Goal: Task Accomplishment & Management: Use online tool/utility

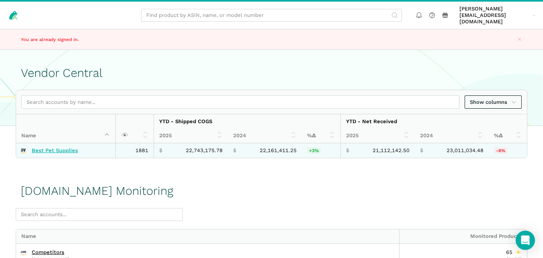
click at [70, 147] on link "Best Pet Supplies" at bounding box center [55, 150] width 46 height 6
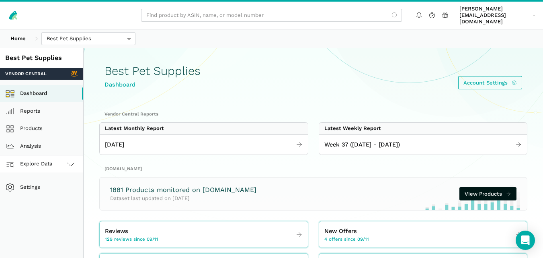
click at [65, 161] on link "Explore Data" at bounding box center [41, 164] width 83 height 18
click at [47, 191] on link "[DOMAIN_NAME]" at bounding box center [41, 200] width 83 height 18
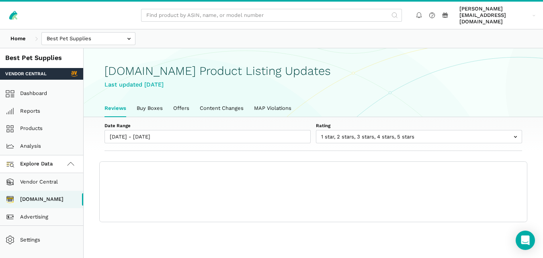
scroll to position [3, 0]
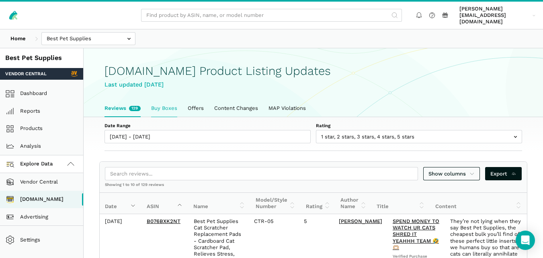
click at [166, 107] on link "Buy Boxes" at bounding box center [164, 108] width 37 height 17
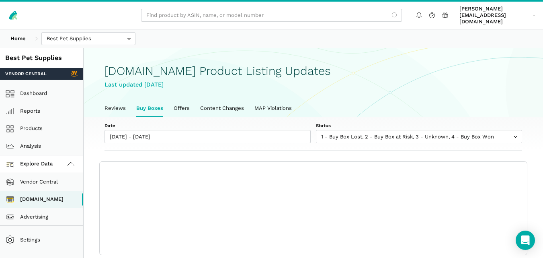
scroll to position [3, 0]
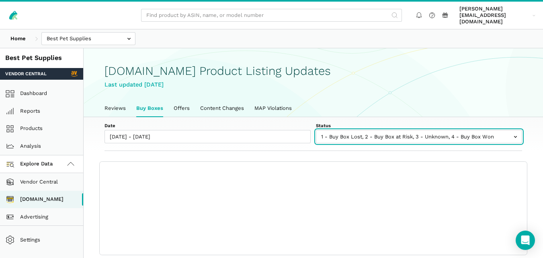
click at [347, 130] on input "text" at bounding box center [419, 136] width 206 height 13
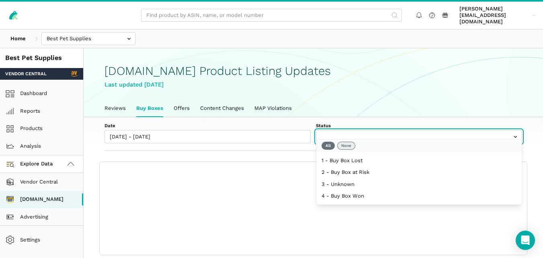
click at [346, 144] on button "None" at bounding box center [346, 146] width 18 height 8
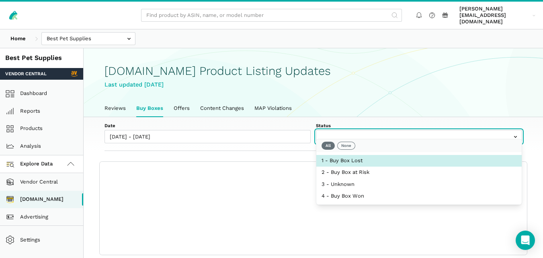
select select "1 - Buy Box Lost"
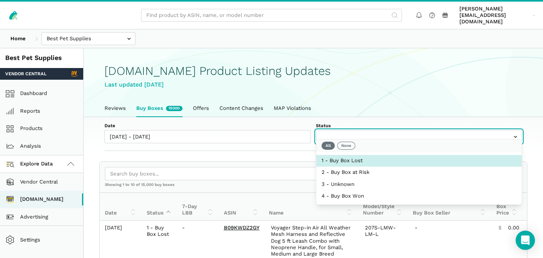
select select "1 - Buy Box Lost"
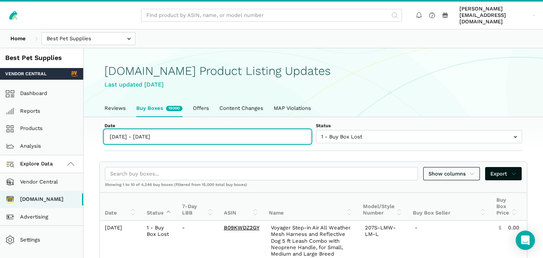
type input "09/11/2025"
type input "09/17/2025"
click at [160, 132] on input "09/11/2025 - 09/17/2025" at bounding box center [208, 136] width 206 height 13
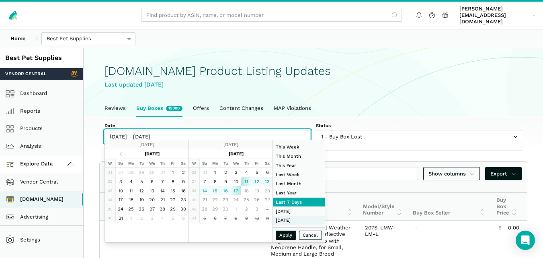
type input "07/01/2025"
type input "07/31/2025"
type input "09/11/2025"
type input "09/17/2025"
type input "08/31/2025"
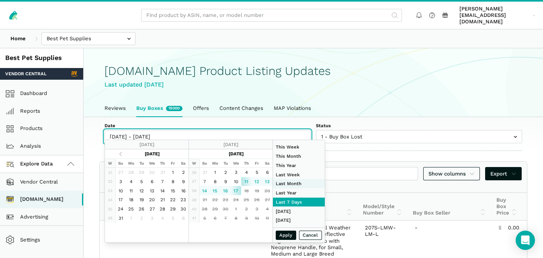
type input "09/06/2025"
type input "01/01/2024"
type input "12/31/2024"
type input "08/01/2025"
type input "08/31/2025"
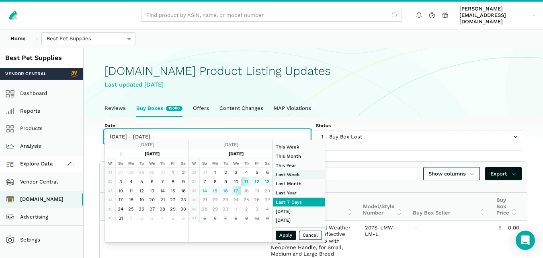
type input "09/07/2025"
type input "09/13/2025"
type input "09/11/2025"
type input "09/17/2025"
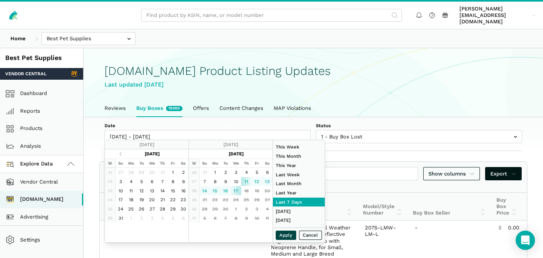
click at [284, 233] on button "Apply" at bounding box center [286, 234] width 21 height 9
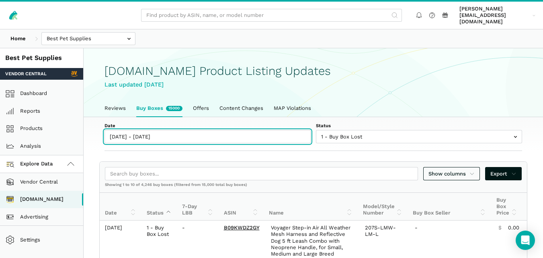
click at [153, 133] on input "09/11/2025 - 09/17/2025" at bounding box center [208, 136] width 206 height 13
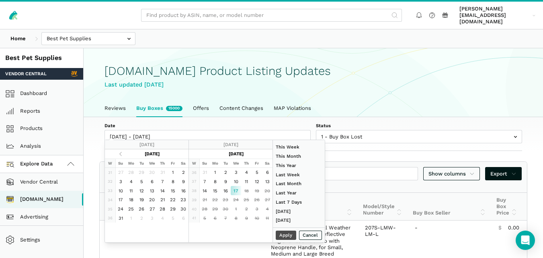
type input "07/01/2025"
type input "07/31/2025"
type input "09/17/2025"
click at [289, 236] on button "Apply" at bounding box center [286, 234] width 21 height 9
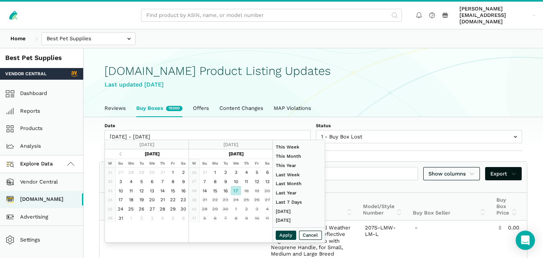
type input "09/17/2025 - 09/17/2025"
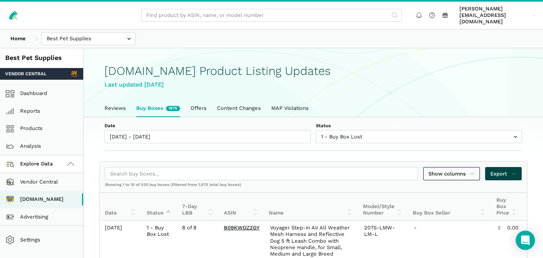
click at [499, 170] on span "Export" at bounding box center [503, 174] width 26 height 8
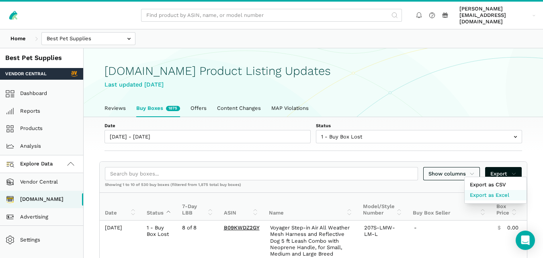
click at [490, 191] on span "Export as Excel" at bounding box center [489, 195] width 39 height 8
